Goal: Task Accomplishment & Management: Manage account settings

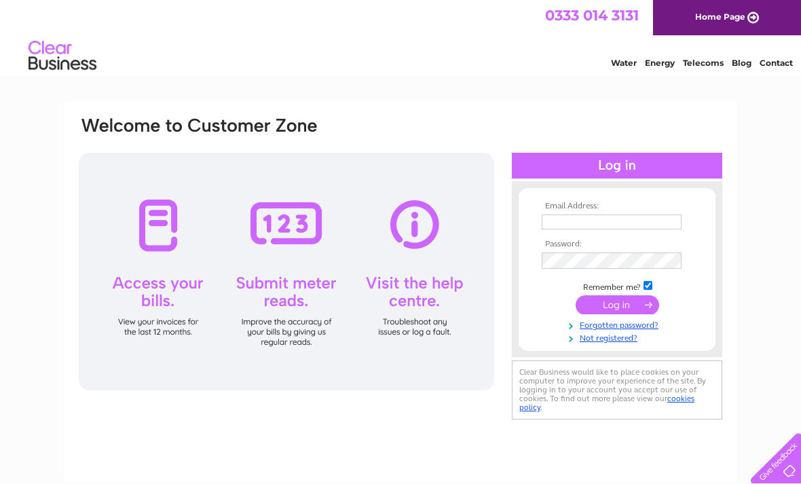
click at [591, 221] on input "text" at bounding box center [612, 222] width 140 height 15
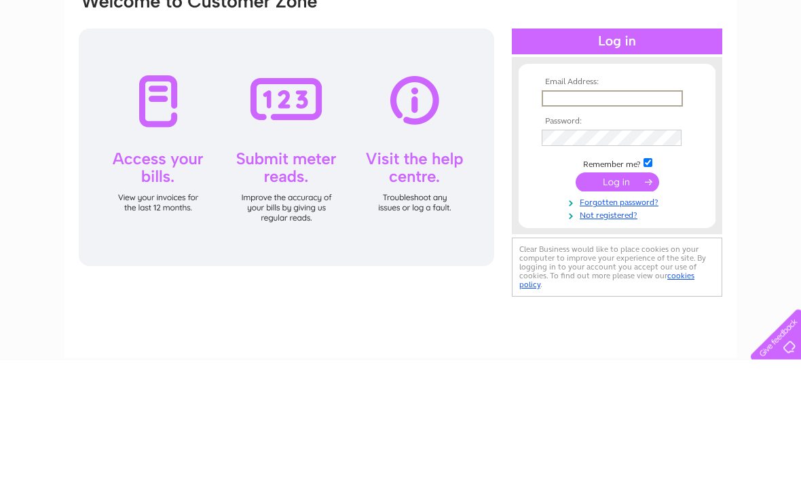
type input "paullstephen2@gmail.com"
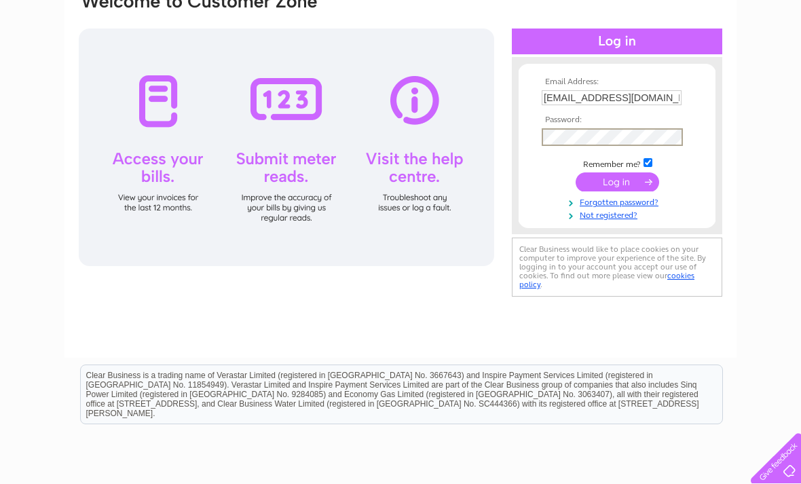
scroll to position [124, 0]
click at [625, 179] on input "submit" at bounding box center [618, 182] width 84 height 19
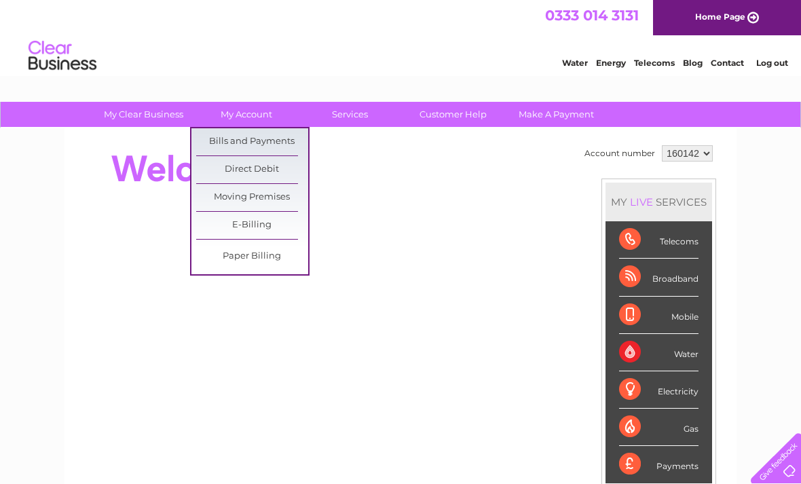
click at [286, 142] on link "Bills and Payments" at bounding box center [252, 141] width 112 height 27
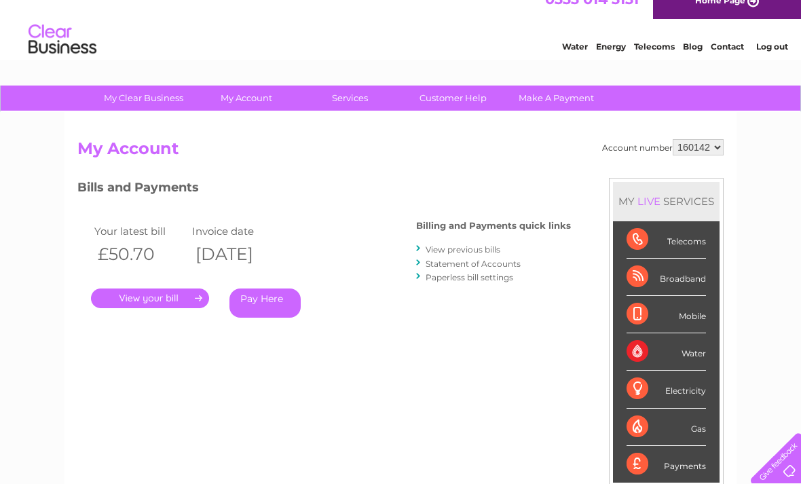
scroll to position [19, 0]
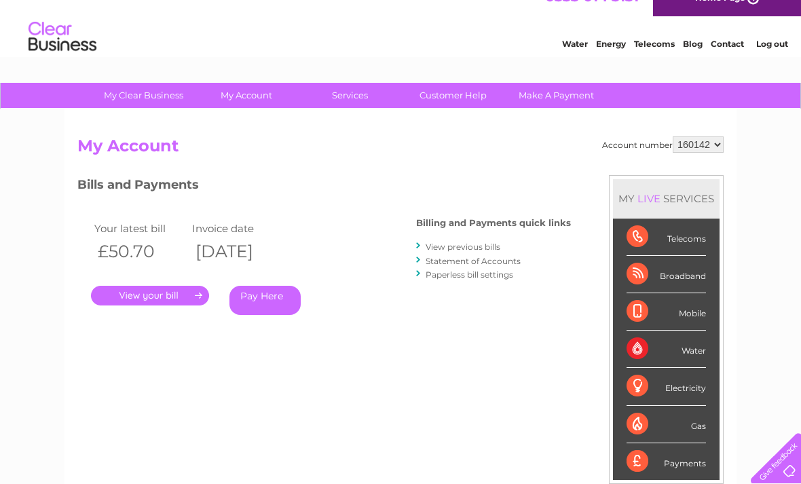
click at [475, 250] on link "View previous bills" at bounding box center [463, 247] width 75 height 10
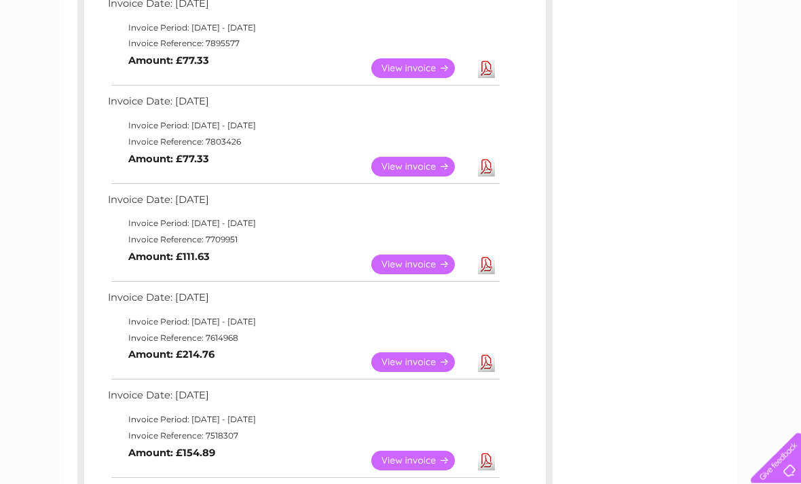
scroll to position [352, 0]
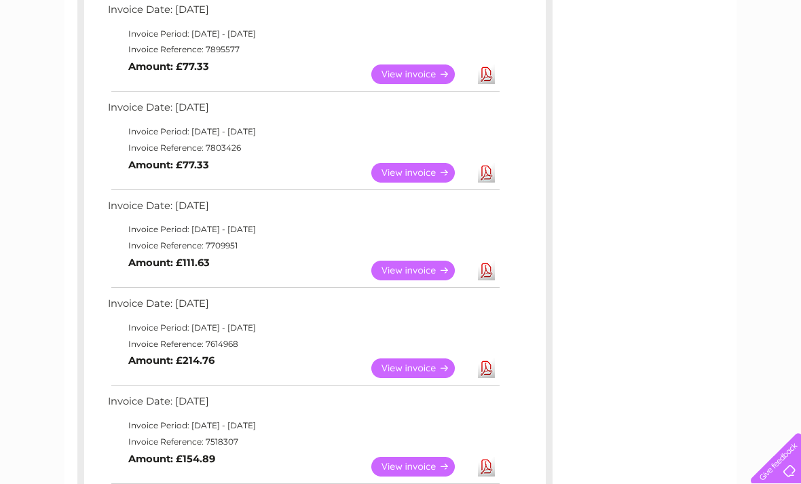
click at [420, 263] on link "View" at bounding box center [421, 271] width 100 height 20
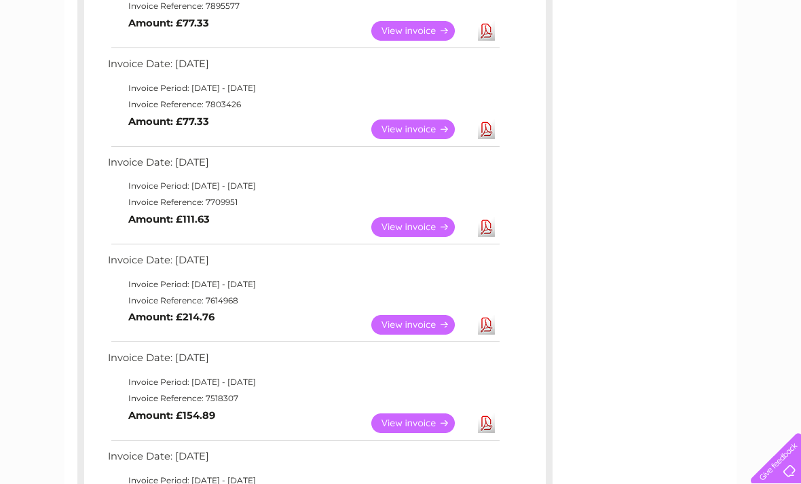
click at [422, 318] on link "View" at bounding box center [421, 325] width 100 height 20
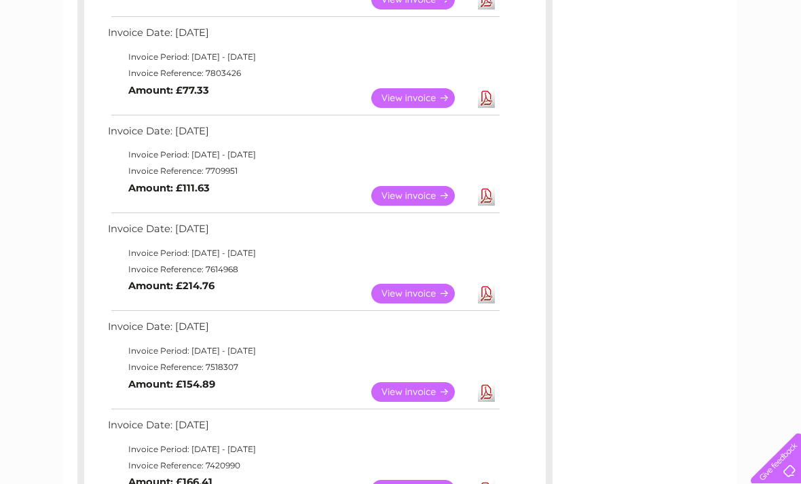
scroll to position [423, 0]
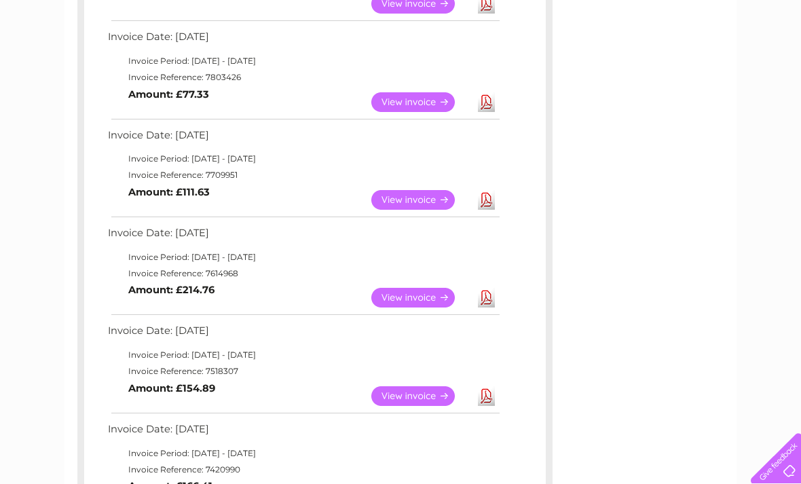
click at [415, 386] on link "View" at bounding box center [421, 396] width 100 height 20
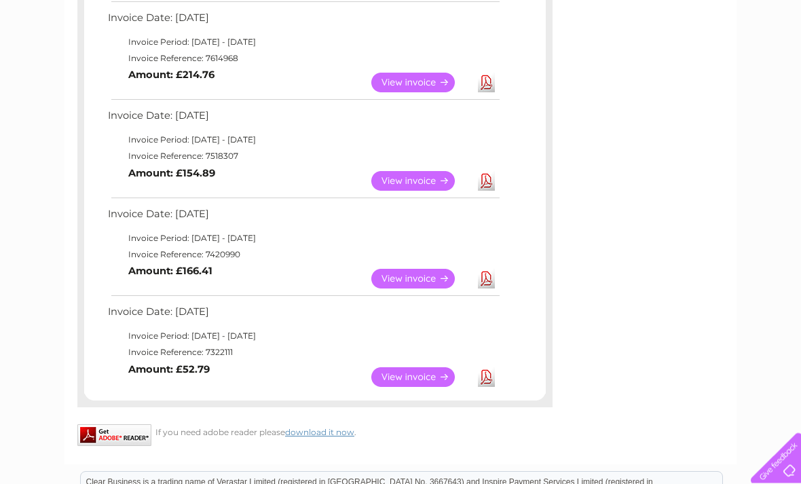
scroll to position [634, 0]
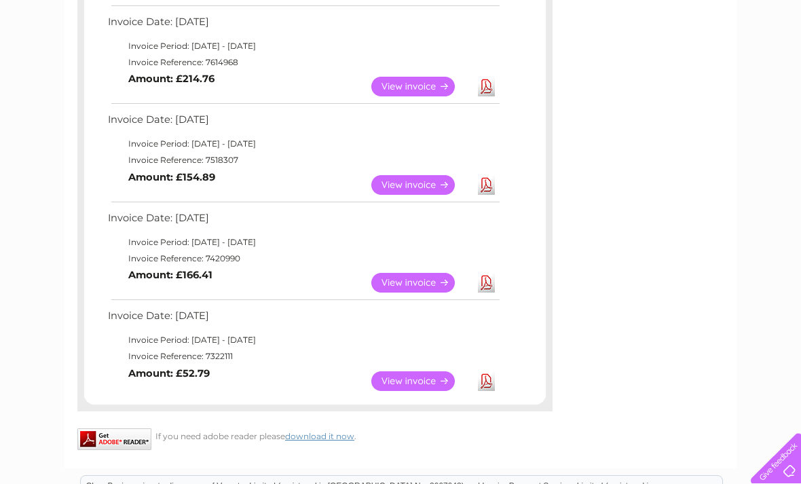
click at [429, 273] on link "View" at bounding box center [421, 283] width 100 height 20
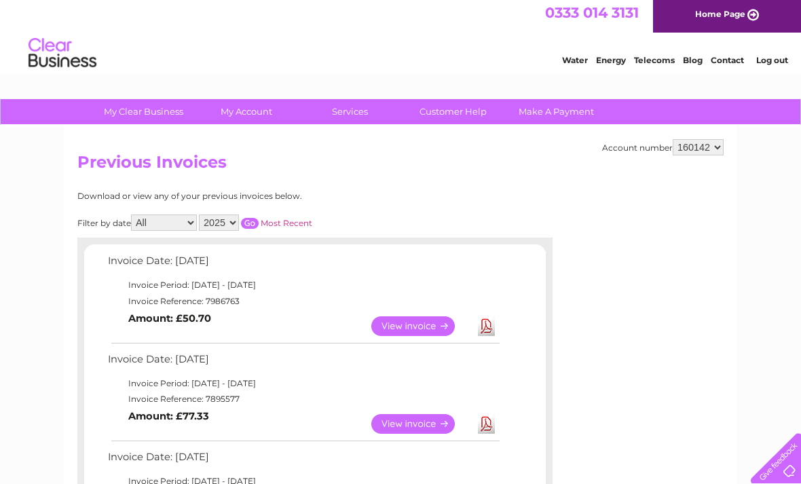
scroll to position [1, 0]
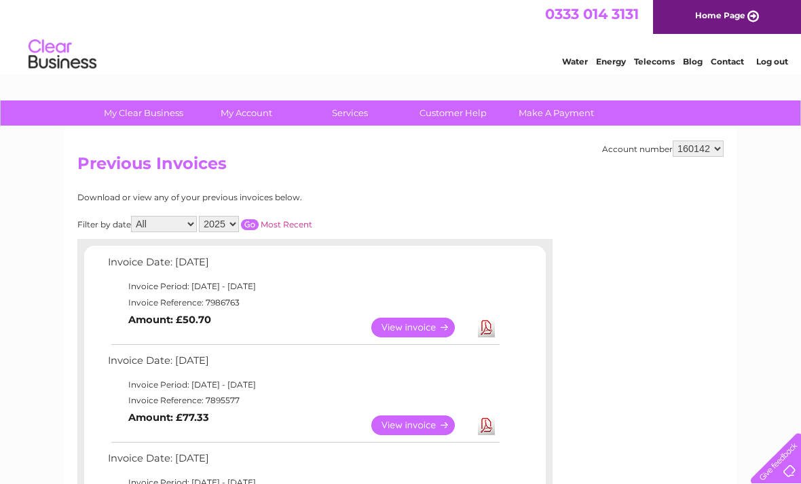
click at [239, 227] on select "2025 2024 2023 2022" at bounding box center [219, 224] width 40 height 16
click at [259, 221] on input "button" at bounding box center [250, 224] width 18 height 11
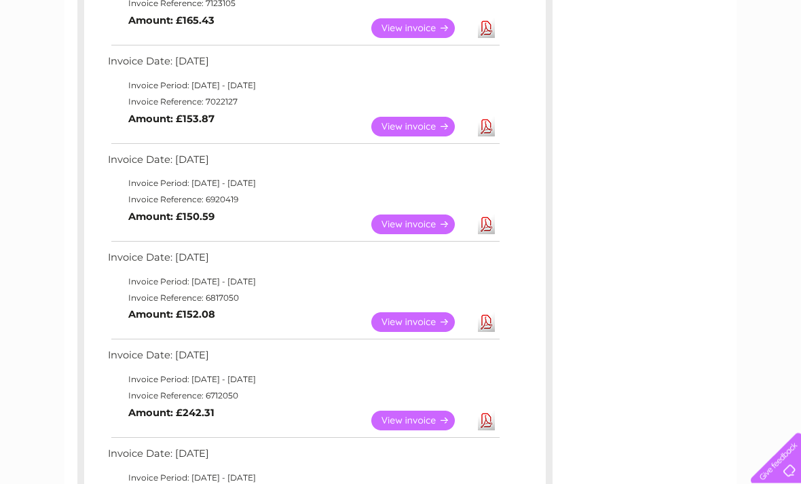
scroll to position [591, 0]
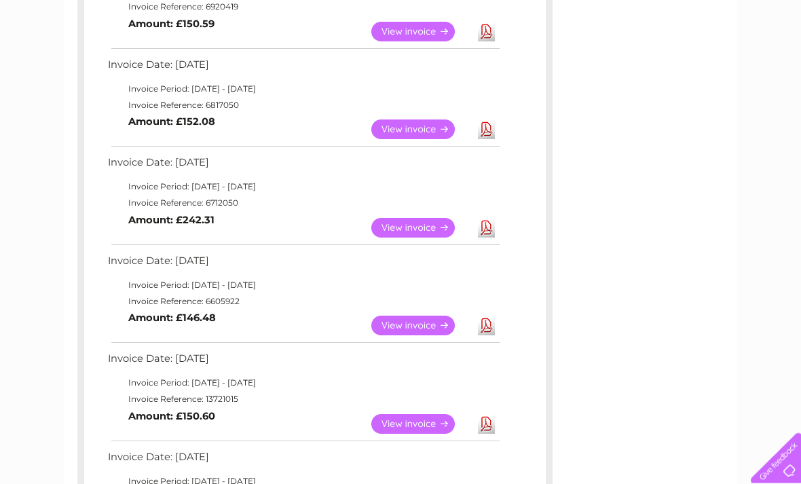
click at [413, 415] on link "View" at bounding box center [421, 425] width 100 height 20
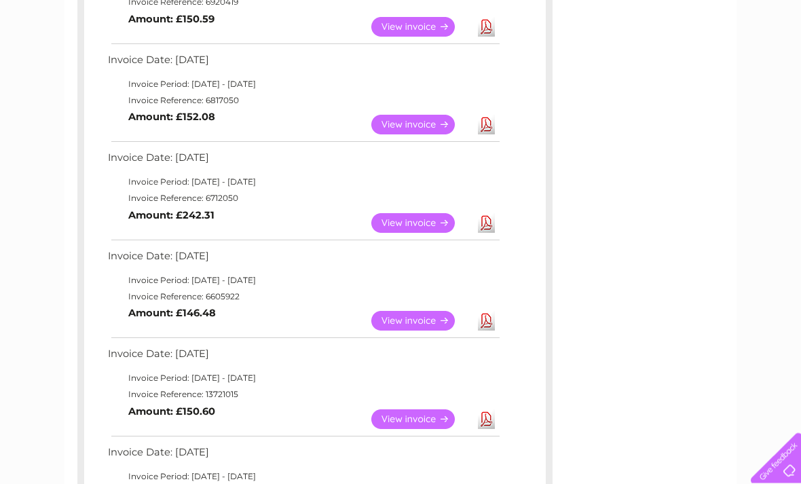
scroll to position [594, 0]
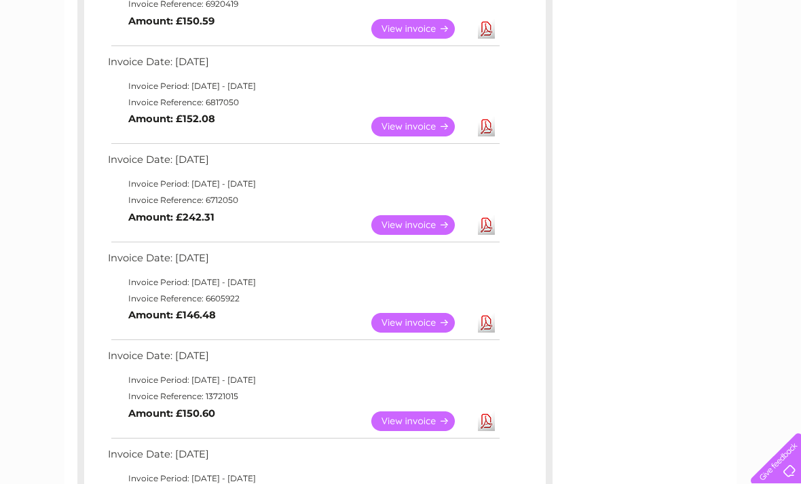
click at [417, 313] on link "View" at bounding box center [421, 323] width 100 height 20
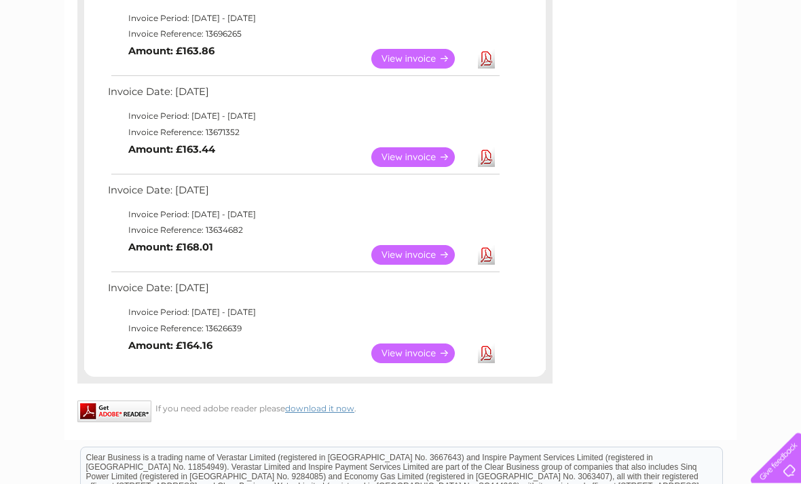
scroll to position [1069, 0]
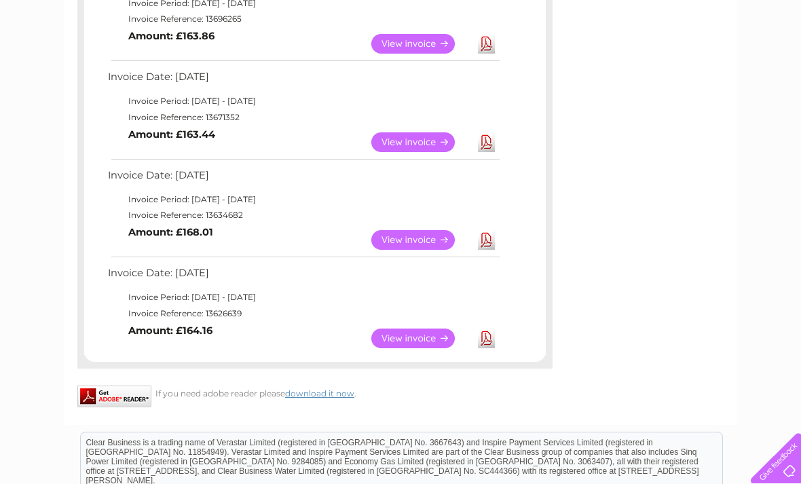
click at [430, 329] on link "View" at bounding box center [421, 339] width 100 height 20
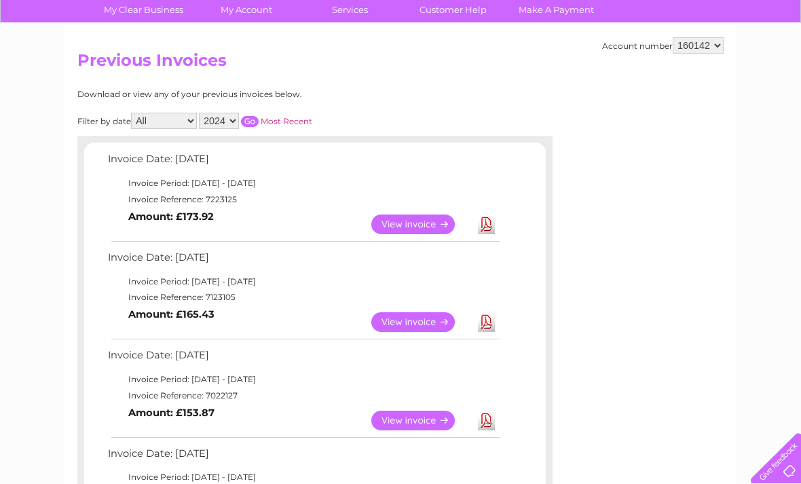
scroll to position [104, 0]
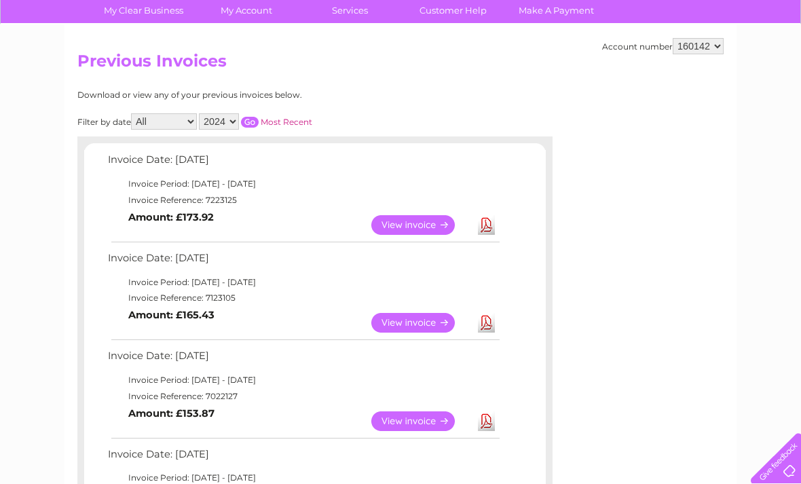
click at [231, 121] on select "2025 2024 2023 2022" at bounding box center [219, 121] width 40 height 16
select select "2025"
click at [259, 117] on input "button" at bounding box center [250, 122] width 18 height 11
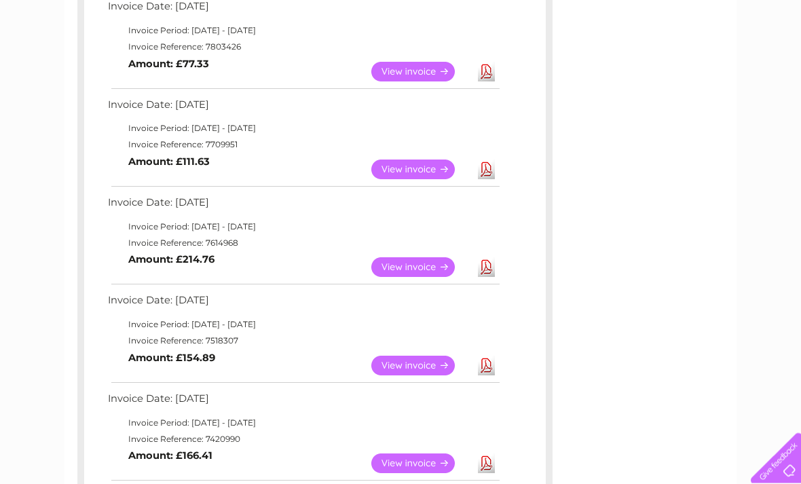
scroll to position [409, 0]
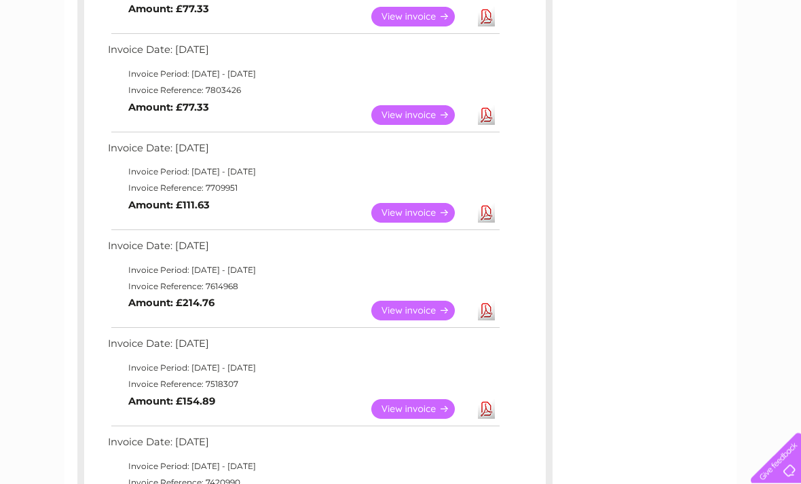
click at [425, 301] on link "View" at bounding box center [421, 311] width 100 height 20
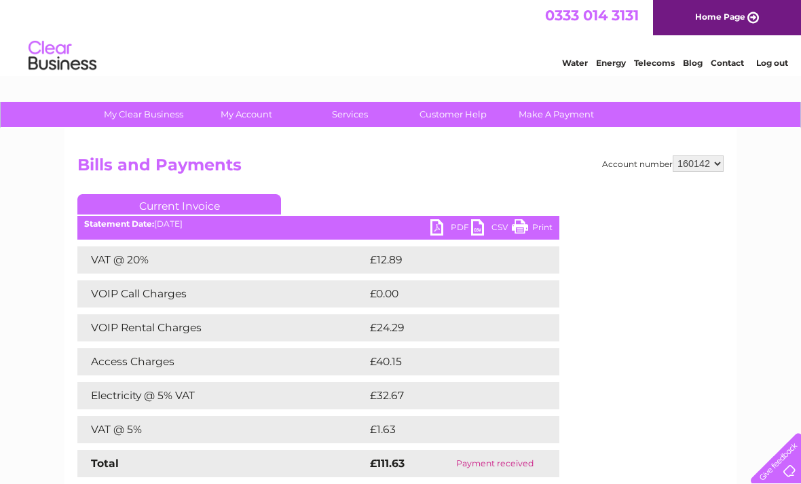
click at [275, 369] on td "Access Charges" at bounding box center [221, 361] width 289 height 27
click at [445, 221] on link "PDF" at bounding box center [451, 229] width 41 height 20
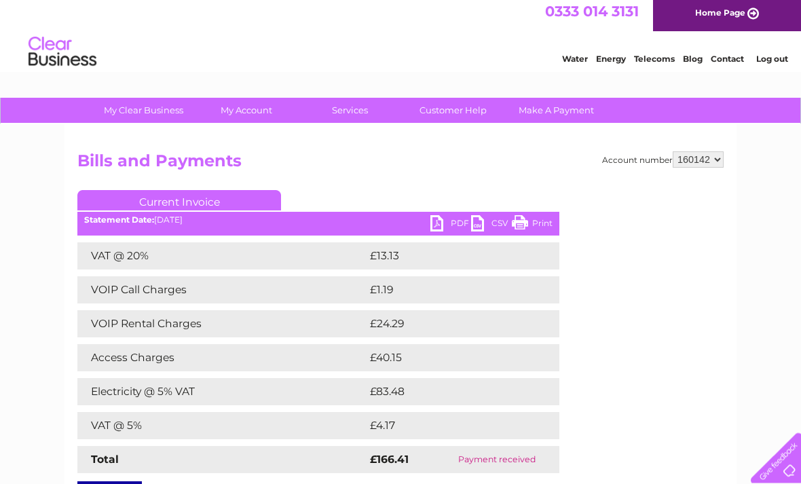
click at [490, 225] on link "CSV" at bounding box center [491, 226] width 41 height 20
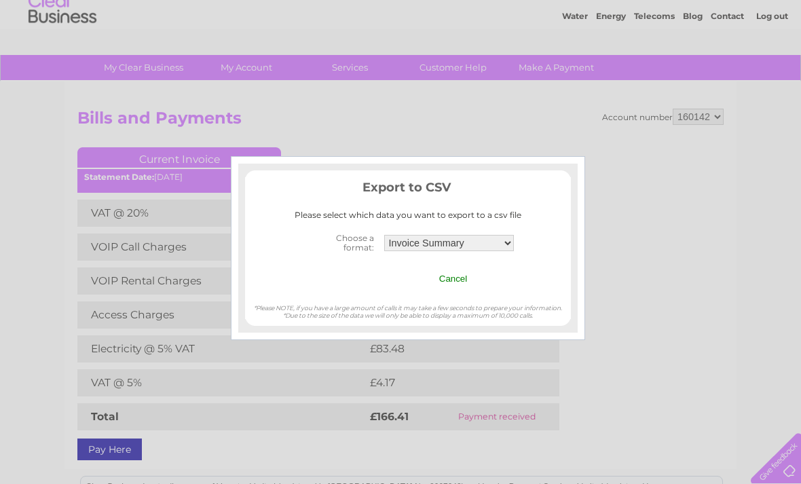
scroll to position [48, 0]
click at [637, 133] on div at bounding box center [400, 242] width 801 height 484
click at [572, 115] on div at bounding box center [400, 242] width 801 height 484
click at [589, 219] on div at bounding box center [400, 242] width 801 height 484
click at [459, 275] on input "Cancel" at bounding box center [453, 279] width 29 height 10
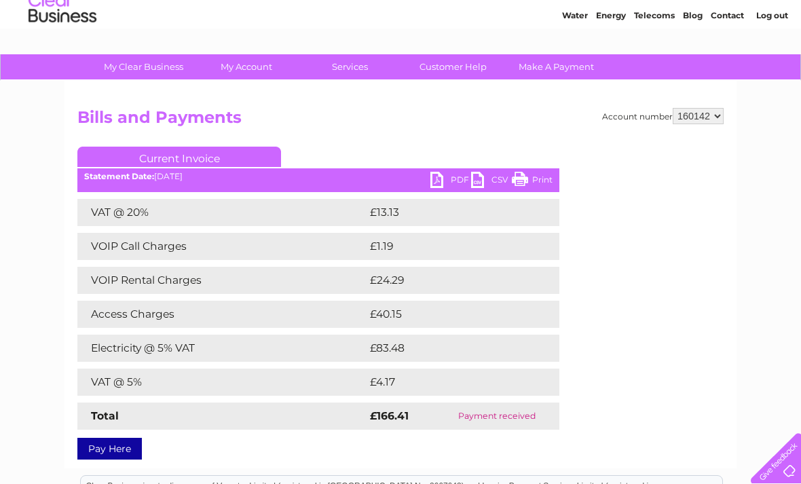
click at [442, 179] on link "PDF" at bounding box center [451, 182] width 41 height 20
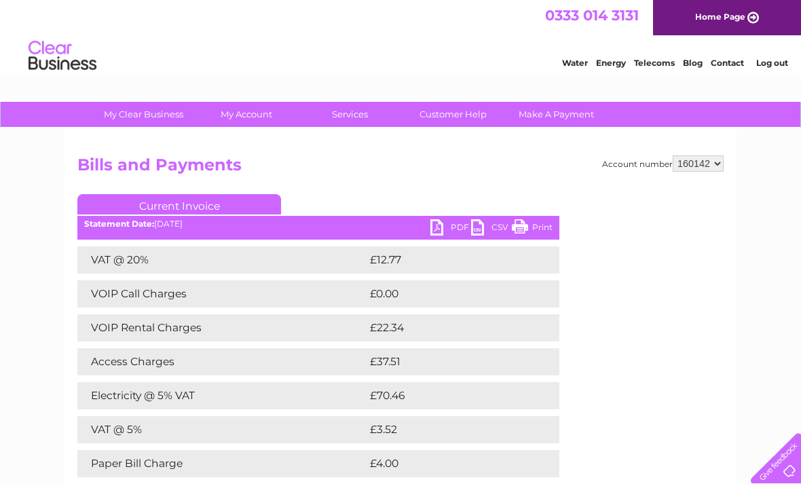
click at [448, 221] on link "PDF" at bounding box center [451, 229] width 41 height 20
click at [444, 226] on link "PDF" at bounding box center [451, 229] width 41 height 20
click at [445, 230] on link "PDF" at bounding box center [451, 229] width 41 height 20
click at [439, 227] on link "PDF" at bounding box center [451, 229] width 41 height 20
